Goal: Task Accomplishment & Management: Use online tool/utility

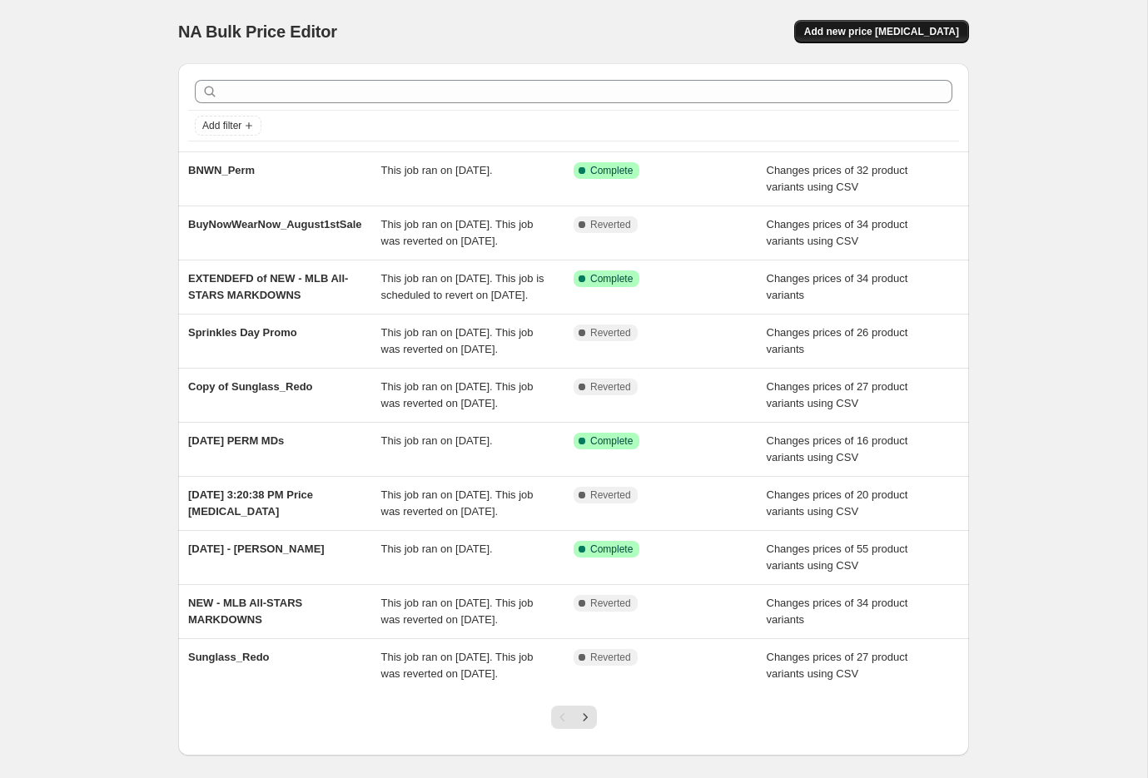
click at [896, 28] on span "Add new price [MEDICAL_DATA]" at bounding box center [881, 31] width 155 height 13
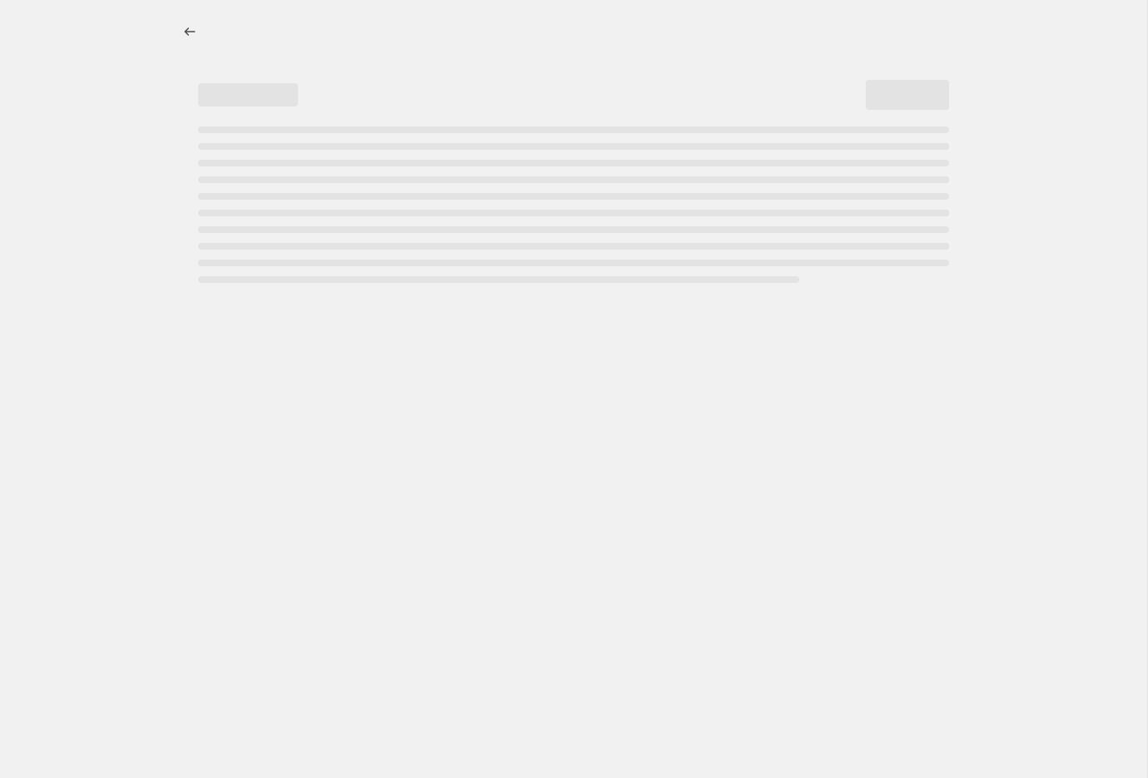
select select "percentage"
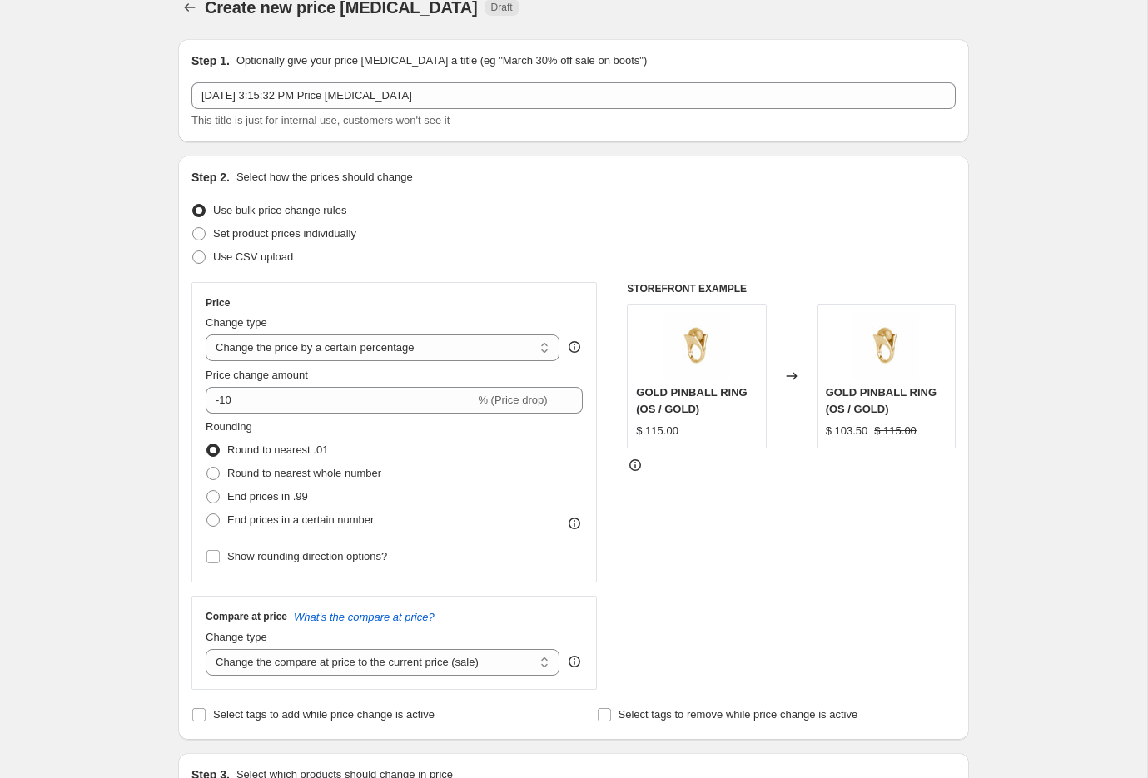
scroll to position [27, 0]
click at [255, 256] on span "Use CSV upload" at bounding box center [253, 254] width 80 height 12
click at [193, 249] on input "Use CSV upload" at bounding box center [192, 248] width 1 height 1
radio input "true"
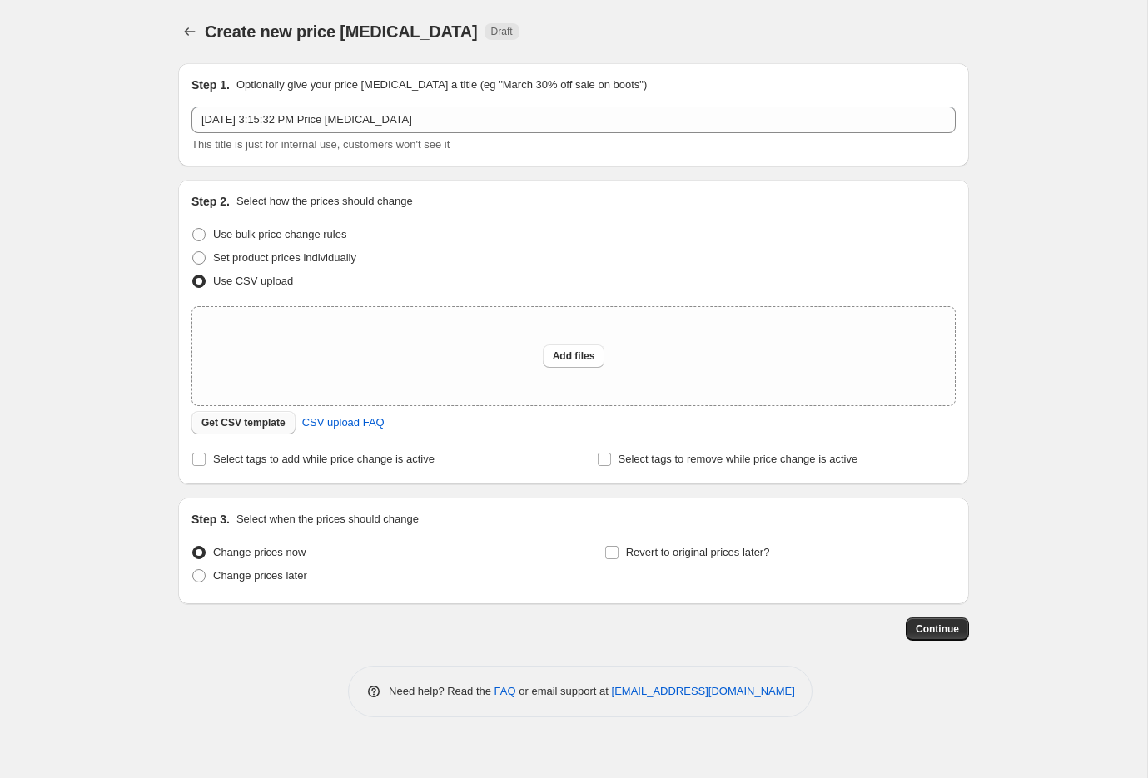
click at [257, 428] on span "Get CSV template" at bounding box center [243, 422] width 84 height 13
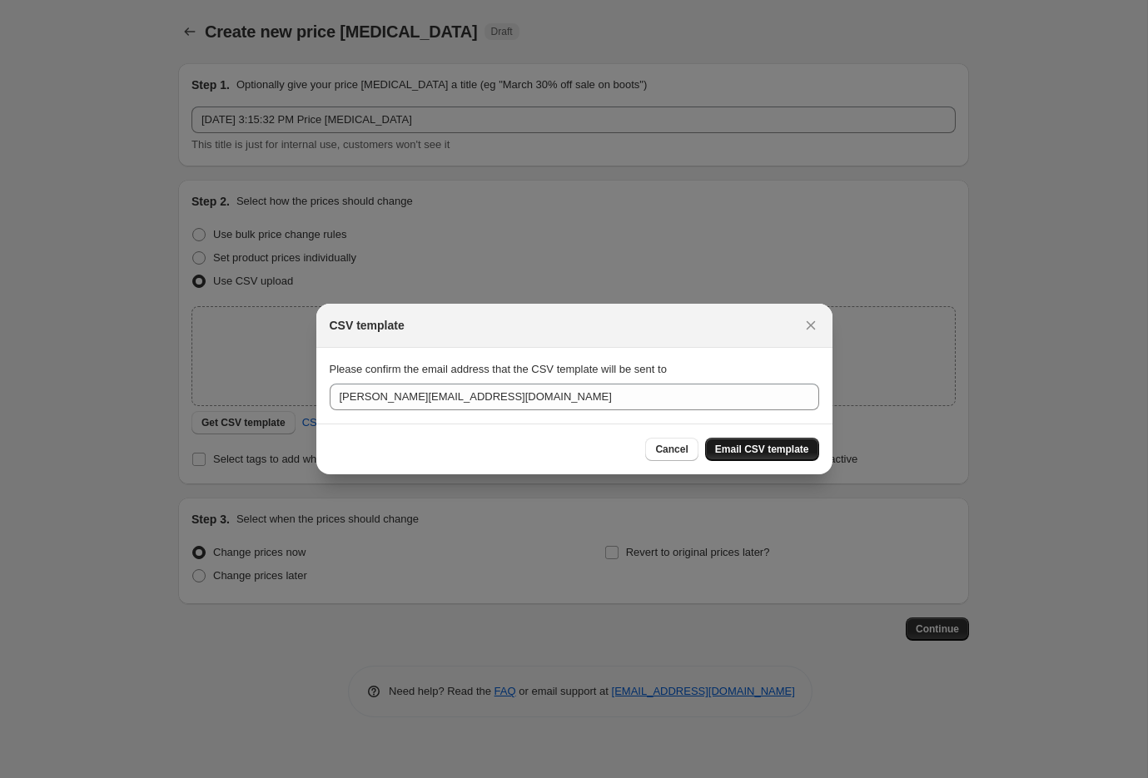
click at [787, 447] on span "Email CSV template" at bounding box center [762, 449] width 94 height 13
